Goal: Navigation & Orientation: Find specific page/section

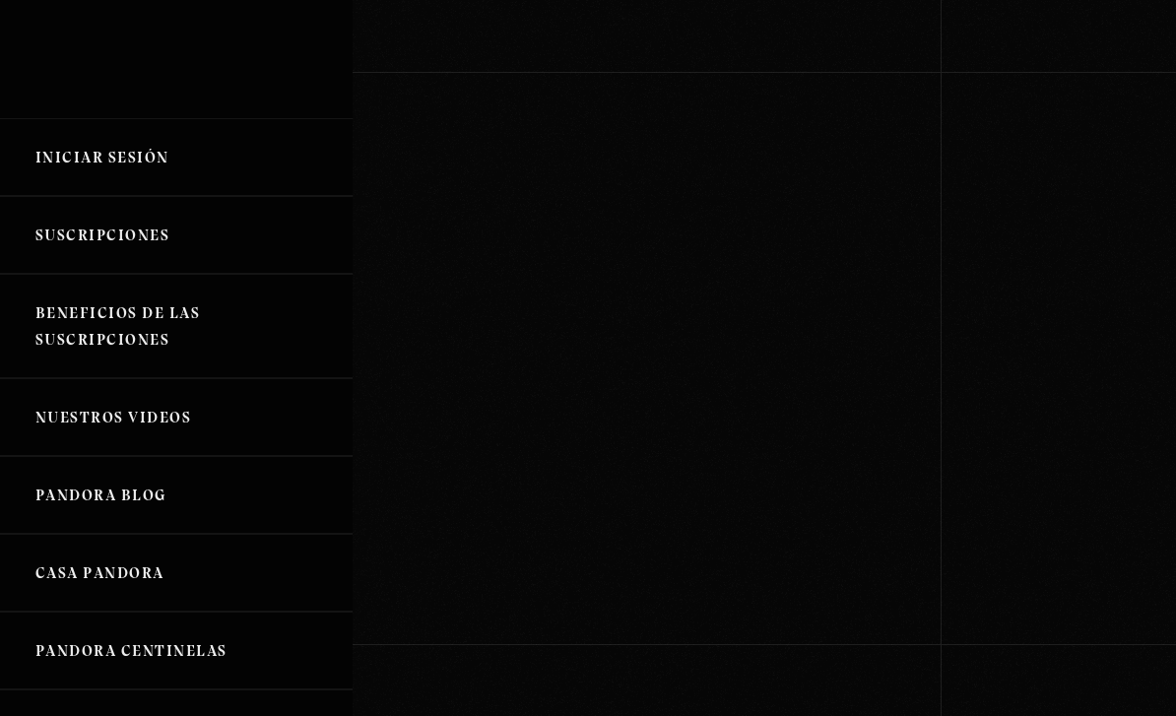
scroll to position [210, 0]
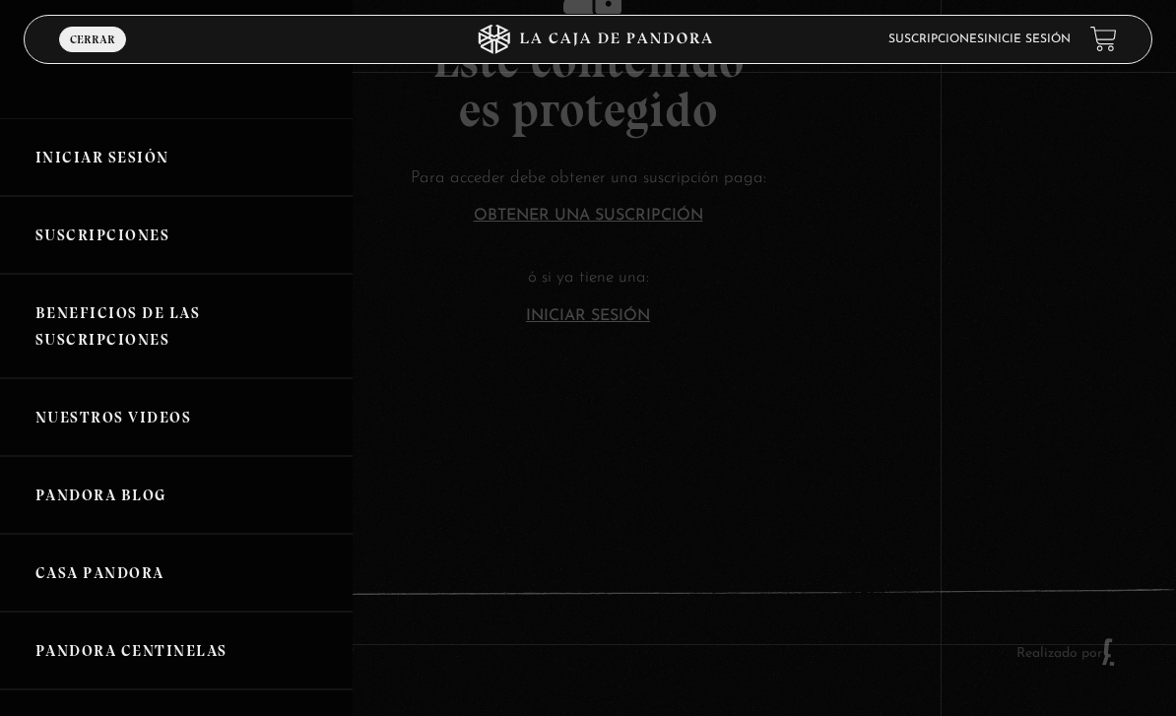
click at [428, 461] on div at bounding box center [588, 358] width 1176 height 716
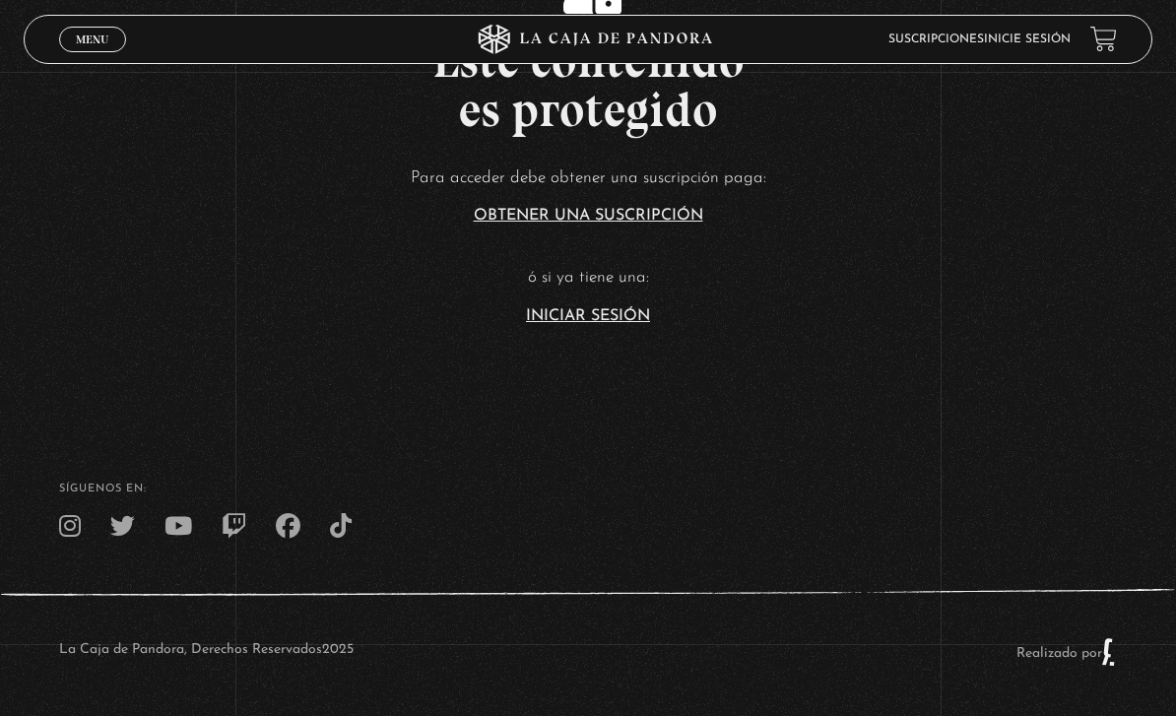
click at [599, 308] on link "Iniciar Sesión" at bounding box center [588, 316] width 124 height 16
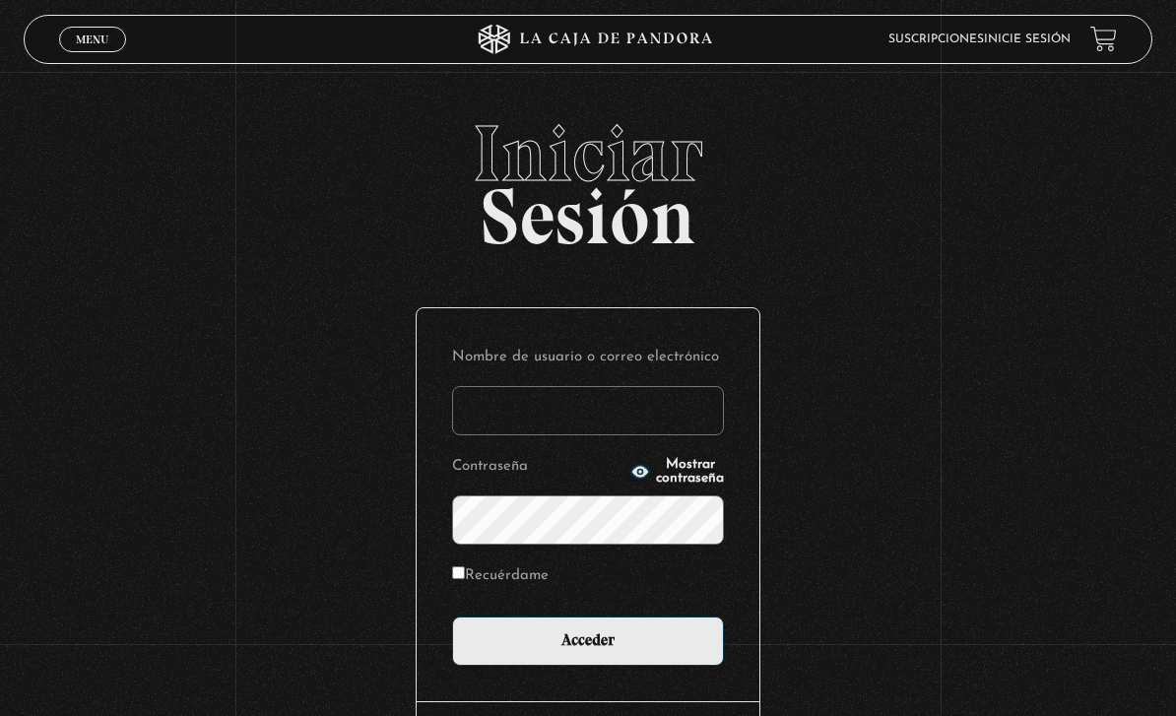
type input "LCFV17"
click at [588, 651] on input "Acceder" at bounding box center [588, 640] width 272 height 49
click at [473, 579] on label "Recuérdame" at bounding box center [500, 575] width 97 height 27
click at [465, 579] on input "Recuérdame" at bounding box center [458, 572] width 13 height 13
checkbox input "true"
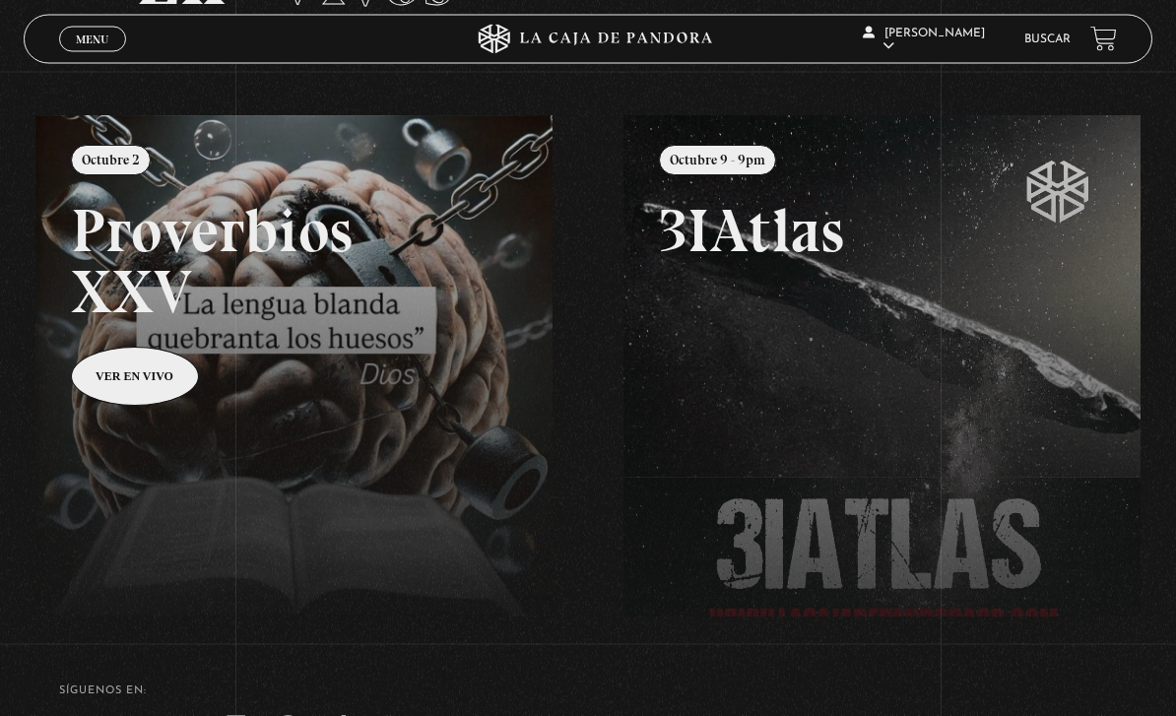
scroll to position [173, 0]
